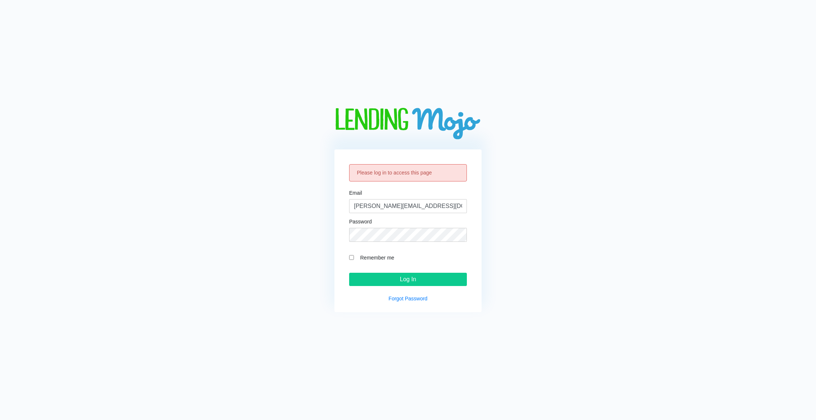
click at [349, 273] on input "Log In" at bounding box center [408, 279] width 118 height 13
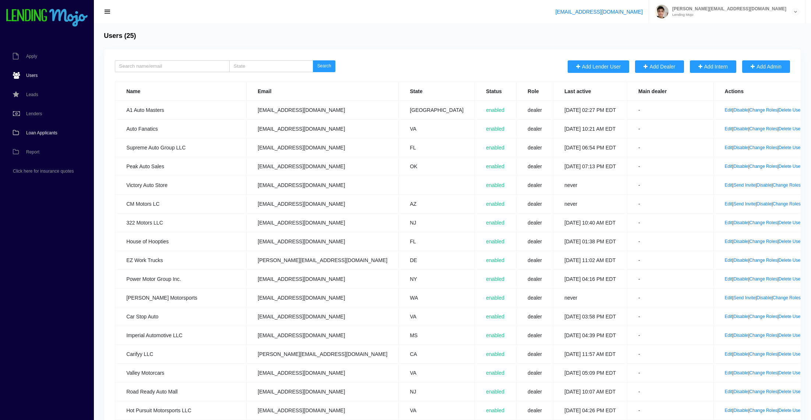
click at [46, 139] on link "Loan Applicants" at bounding box center [43, 132] width 86 height 19
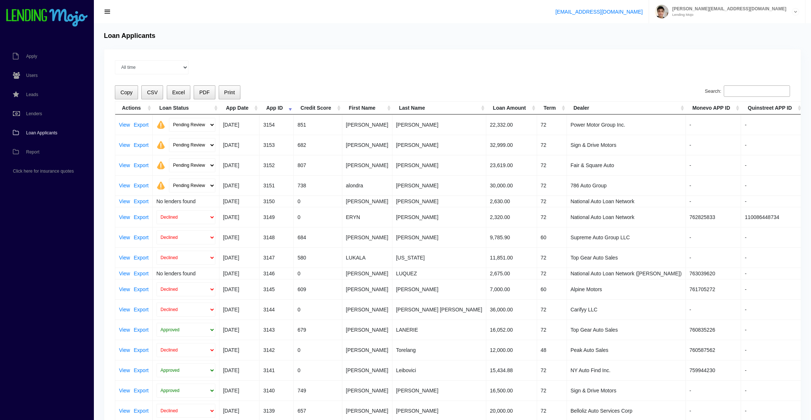
click at [746, 88] on input "Search:" at bounding box center [756, 91] width 66 height 12
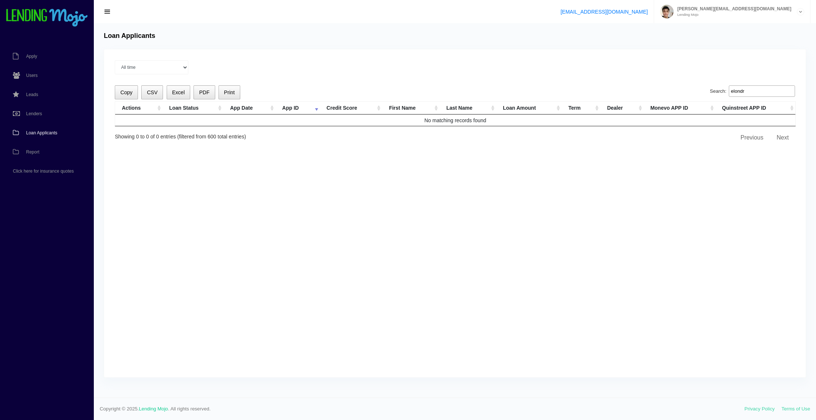
type input "elondra"
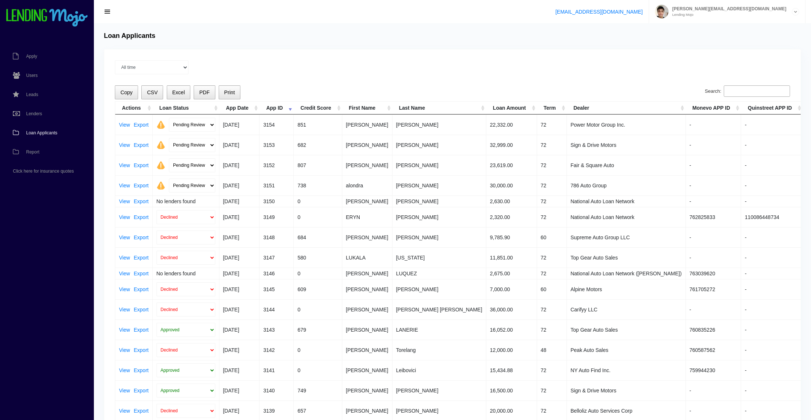
click at [116, 126] on td "View Export" at bounding box center [134, 124] width 38 height 20
click at [120, 125] on link "View" at bounding box center [124, 124] width 11 height 5
click at [127, 144] on link "View" at bounding box center [124, 144] width 11 height 5
click at [120, 166] on link "View" at bounding box center [124, 165] width 11 height 5
click at [122, 185] on link "View" at bounding box center [124, 185] width 11 height 5
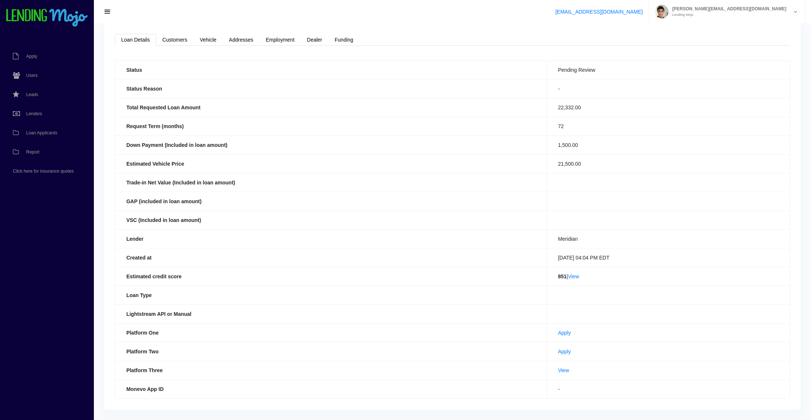
scroll to position [48, 0]
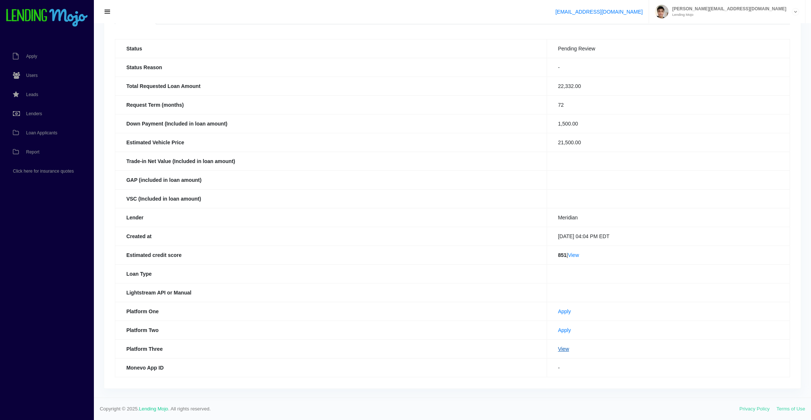
click at [558, 348] on link "View" at bounding box center [563, 349] width 11 height 6
click at [558, 347] on link "View" at bounding box center [563, 349] width 11 height 6
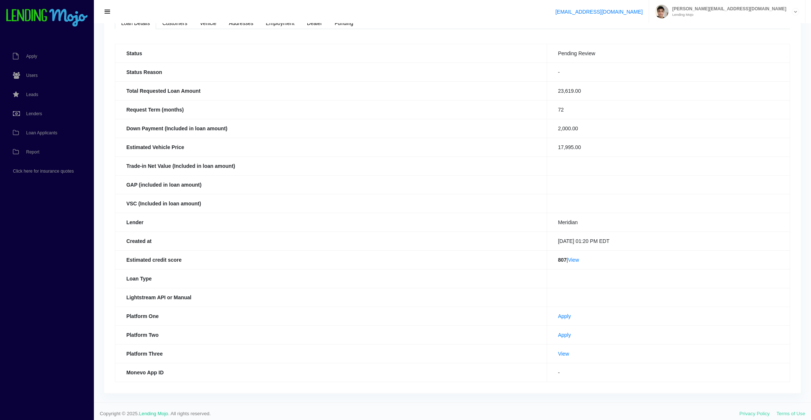
scroll to position [48, 0]
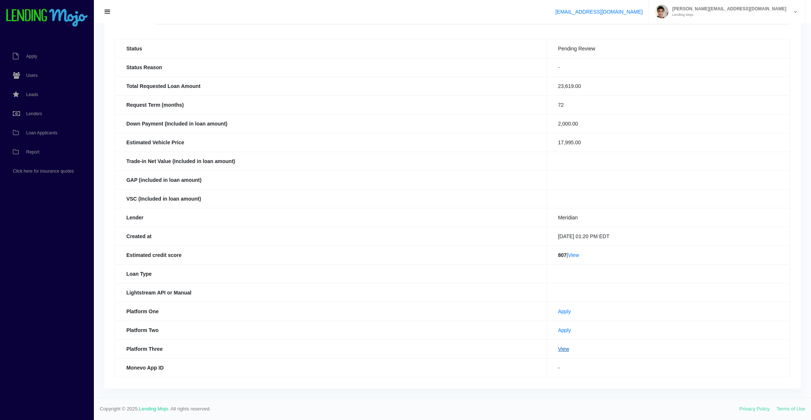
click at [558, 349] on link "View" at bounding box center [563, 349] width 11 height 6
click at [559, 354] on td "View" at bounding box center [667, 348] width 243 height 19
click at [558, 350] on link "View" at bounding box center [563, 349] width 11 height 6
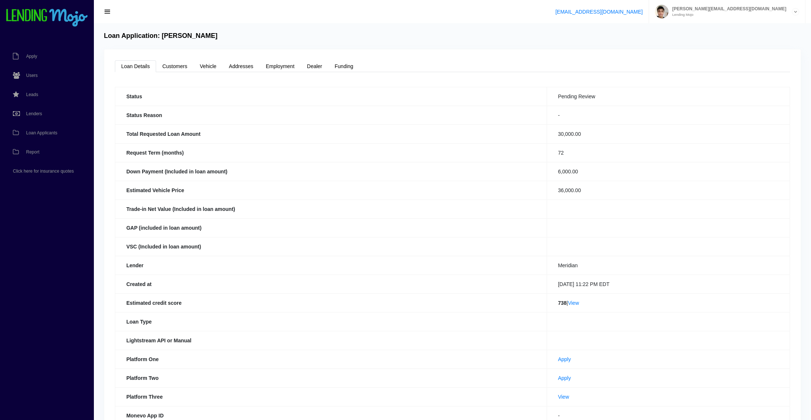
scroll to position [48, 0]
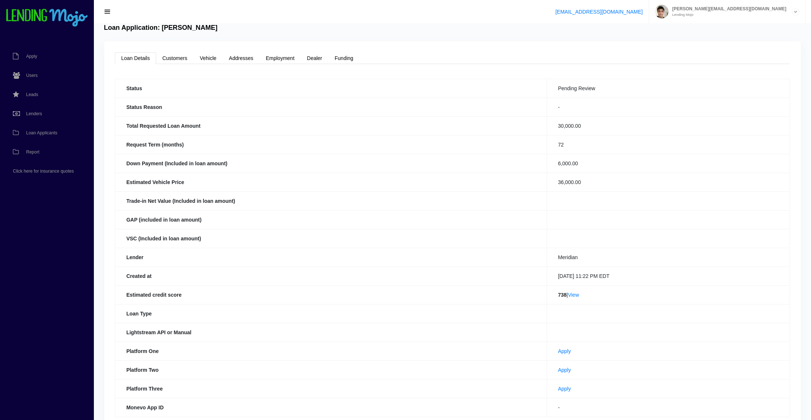
scroll to position [21, 0]
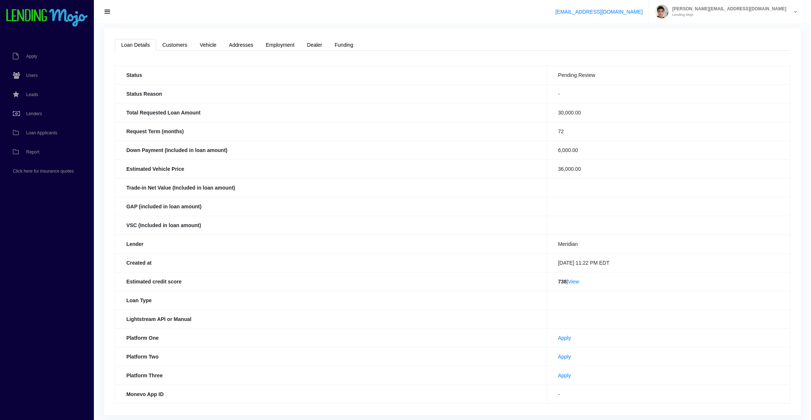
click at [547, 378] on td "Apply" at bounding box center [667, 375] width 243 height 19
click at [558, 374] on link "Apply" at bounding box center [564, 375] width 13 height 6
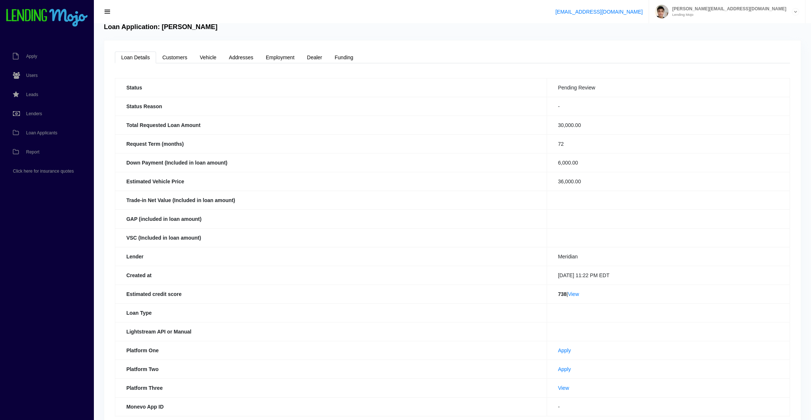
scroll to position [74, 0]
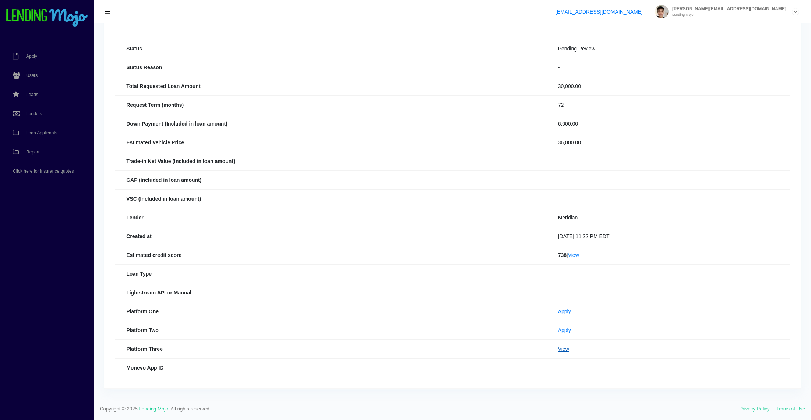
click at [558, 347] on link "View" at bounding box center [563, 349] width 11 height 6
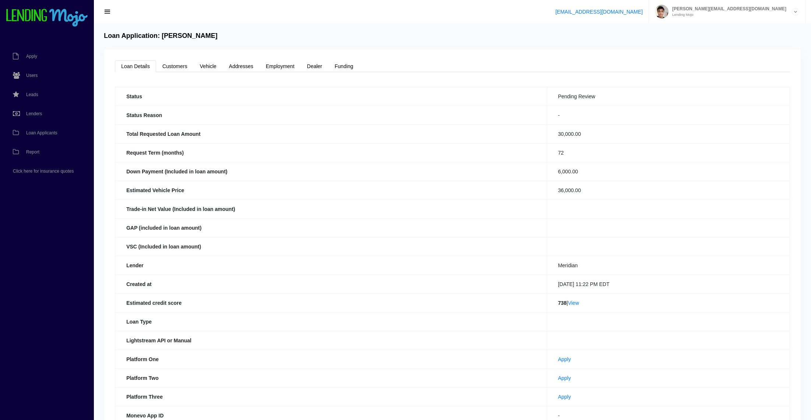
scroll to position [48, 0]
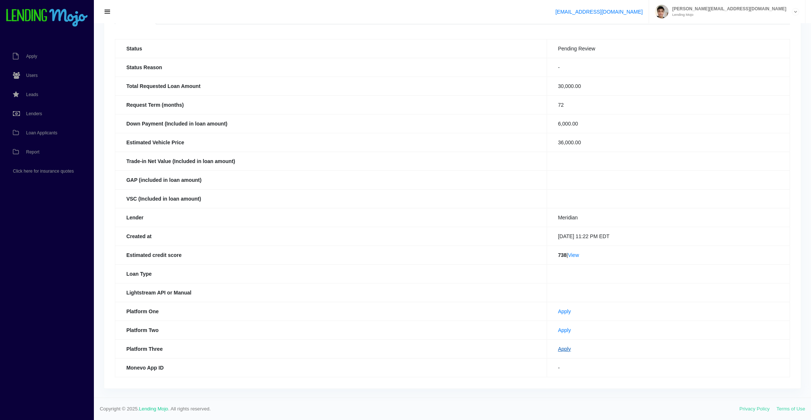
click at [558, 347] on link "Apply" at bounding box center [564, 349] width 13 height 6
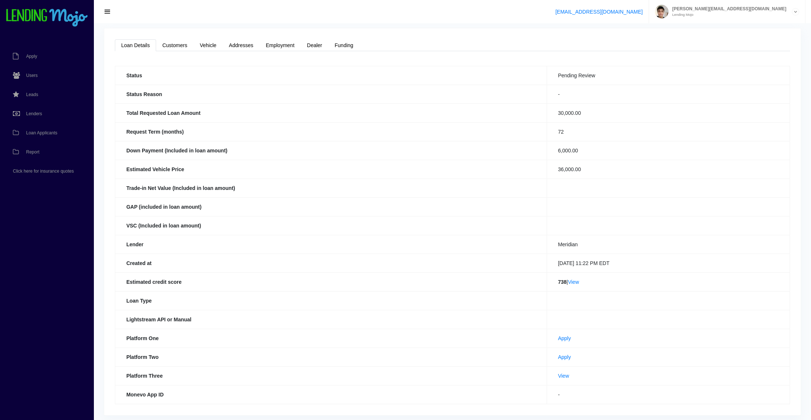
scroll to position [74, 0]
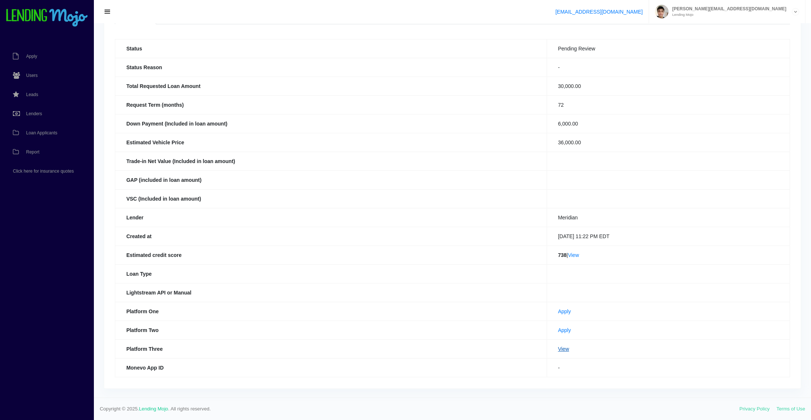
click at [558, 349] on link "View" at bounding box center [563, 349] width 11 height 6
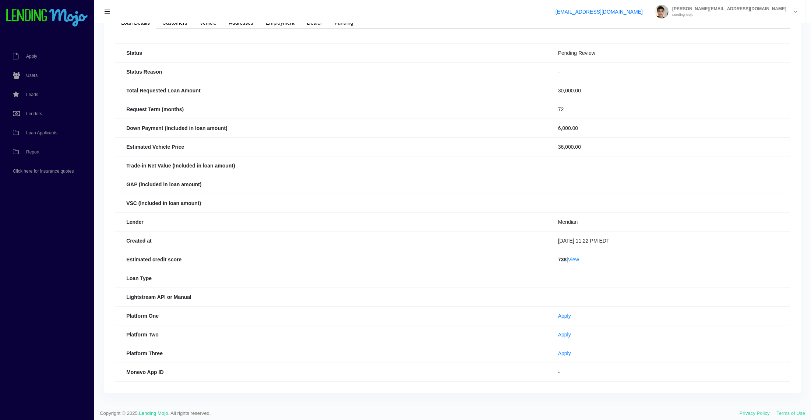
scroll to position [48, 0]
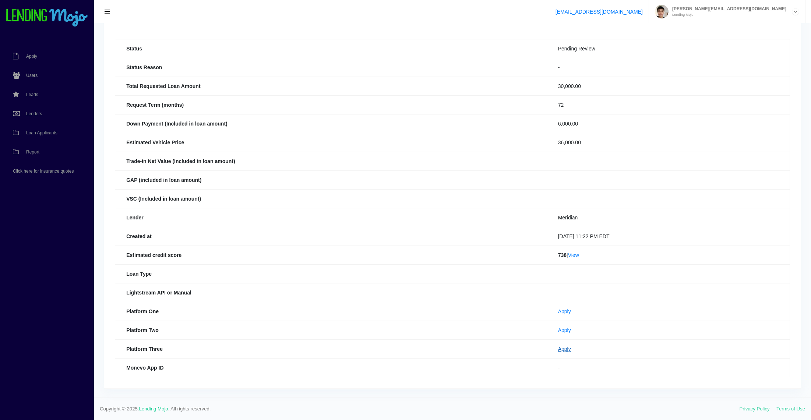
click at [558, 348] on link "Apply" at bounding box center [564, 349] width 13 height 6
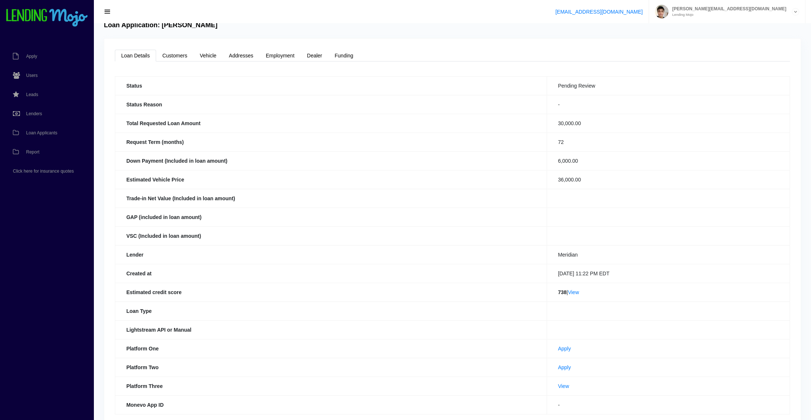
scroll to position [74, 0]
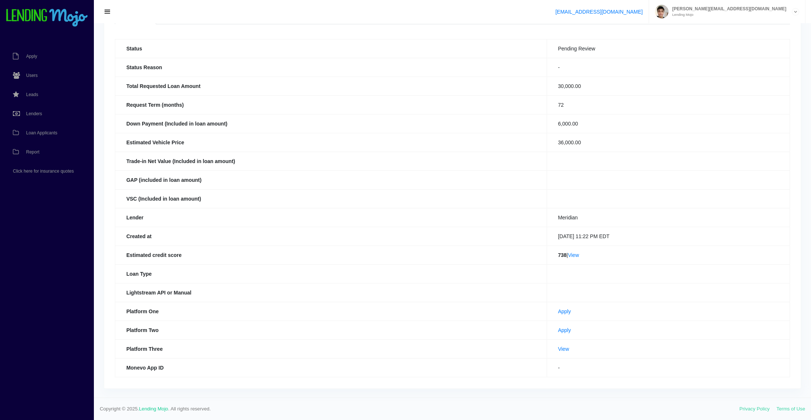
click at [546, 339] on td "Apply" at bounding box center [667, 329] width 243 height 19
click at [558, 347] on link "View" at bounding box center [563, 349] width 11 height 6
